Goal: Navigation & Orientation: Find specific page/section

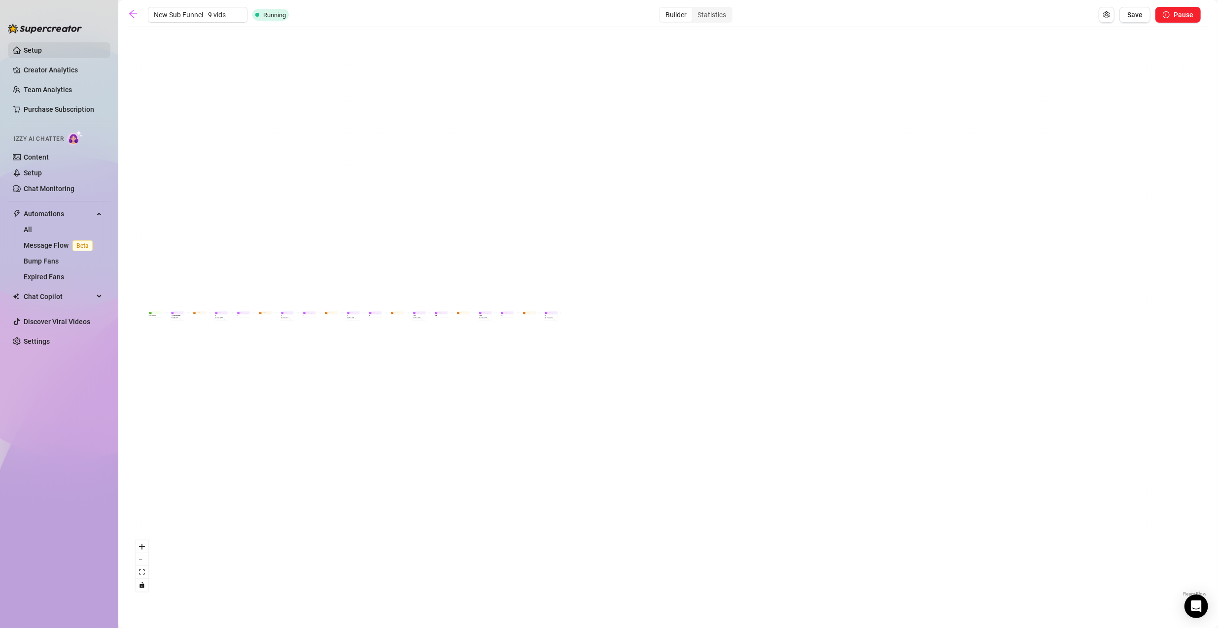
click at [36, 49] on link "Setup" at bounding box center [33, 50] width 18 height 8
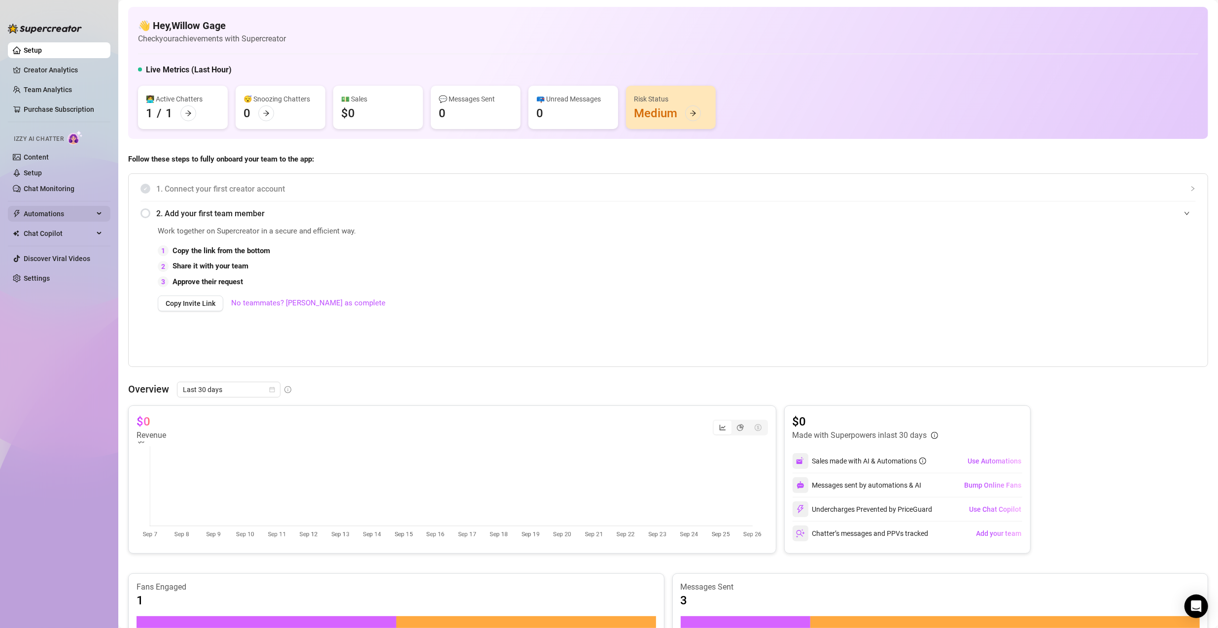
click at [73, 213] on span "Automations" at bounding box center [59, 214] width 70 height 16
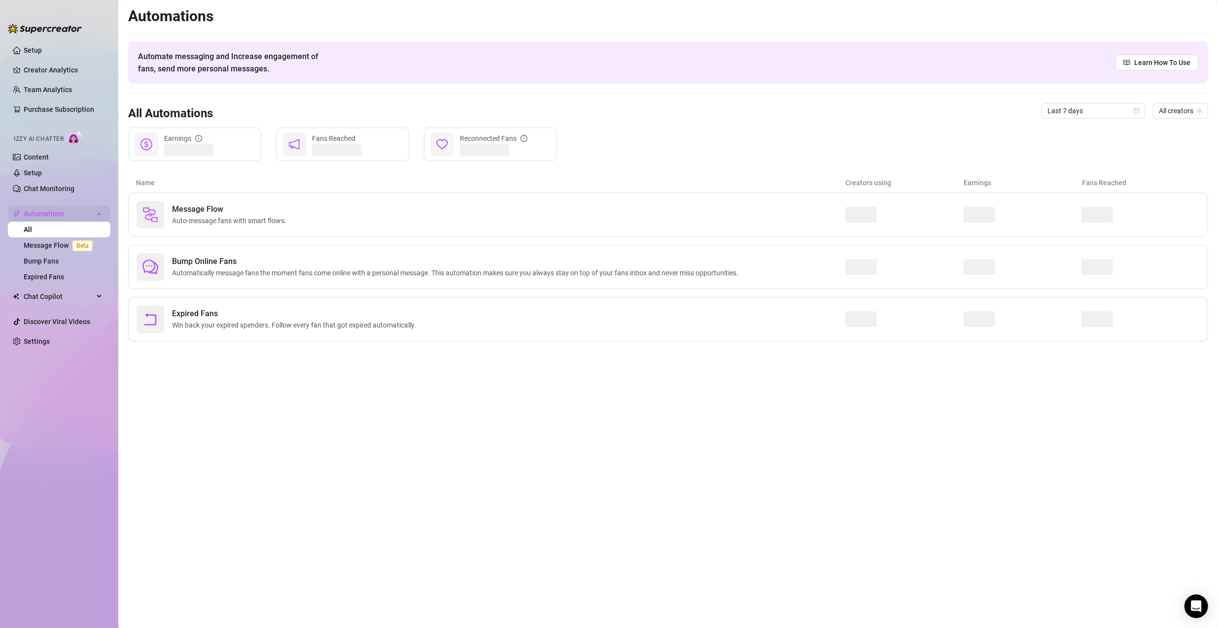
click at [76, 215] on span "Automations" at bounding box center [59, 214] width 70 height 16
click at [42, 46] on link "Setup" at bounding box center [33, 50] width 18 height 8
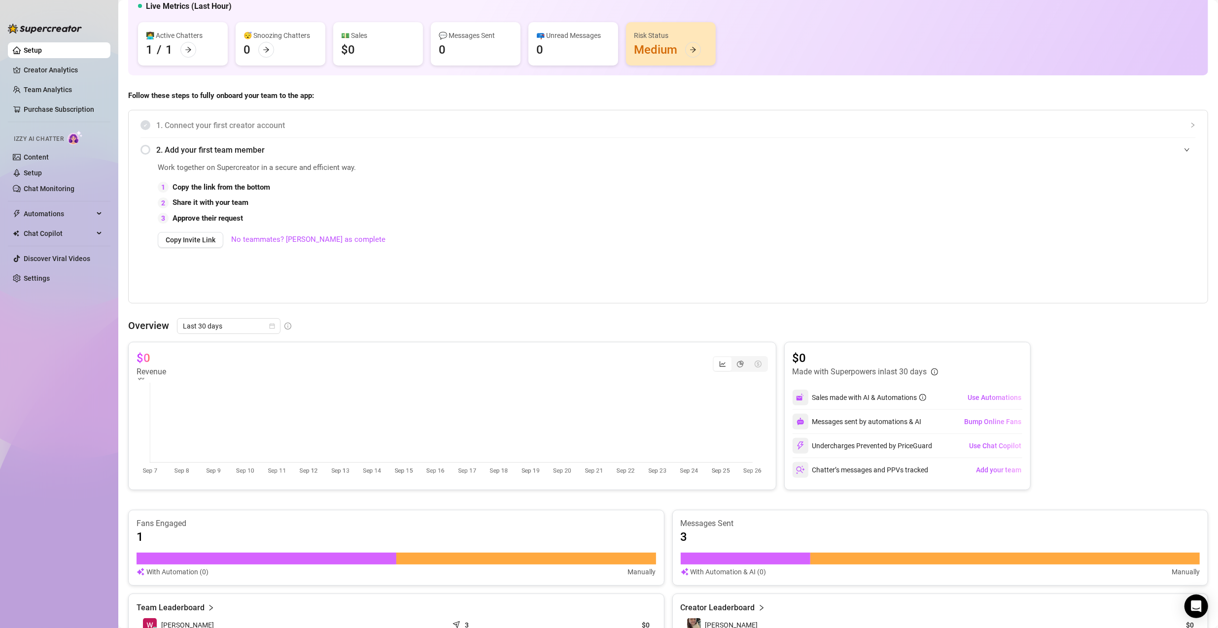
scroll to position [237, 0]
